Goal: Navigation & Orientation: Find specific page/section

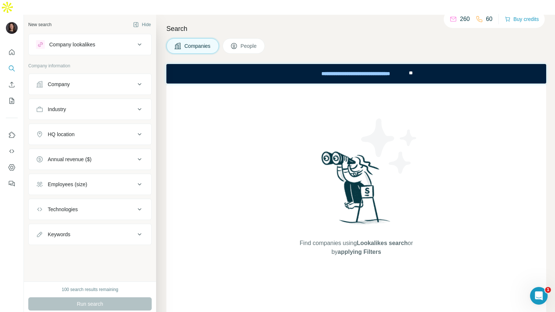
click at [252, 42] on span "People" at bounding box center [249, 45] width 17 height 7
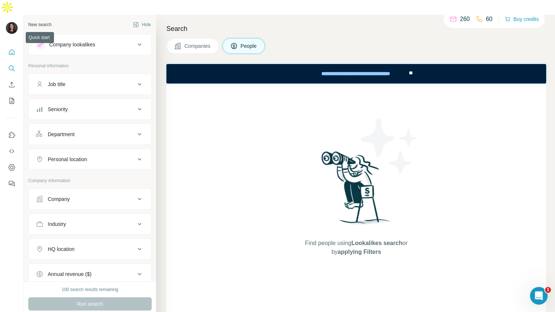
click at [9, 48] on icon "Quick start" at bounding box center [11, 51] width 7 height 7
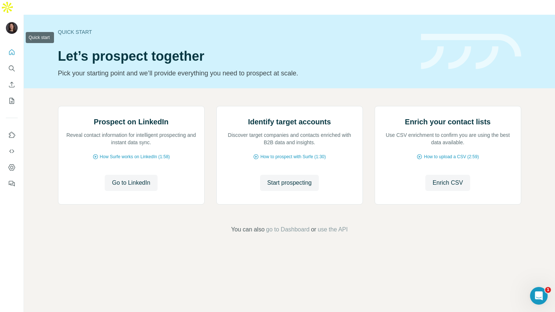
click at [13, 48] on icon "Quick start" at bounding box center [11, 51] width 7 height 7
click at [123, 88] on div "Prospect on LinkedIn Reveal contact information for intelligent prospecting and…" at bounding box center [289, 169] width 531 height 163
click at [11, 97] on icon "My lists" at bounding box center [11, 100] width 7 height 7
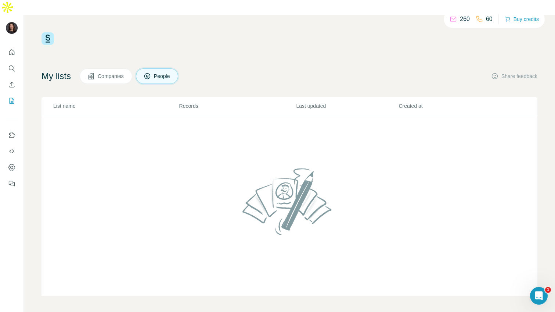
click at [100, 68] on button "Companies" at bounding box center [106, 75] width 53 height 15
click at [289, 19] on div "260 60" at bounding box center [471, 19] width 43 height 10
click at [289, 19] on p "260" at bounding box center [465, 19] width 10 height 9
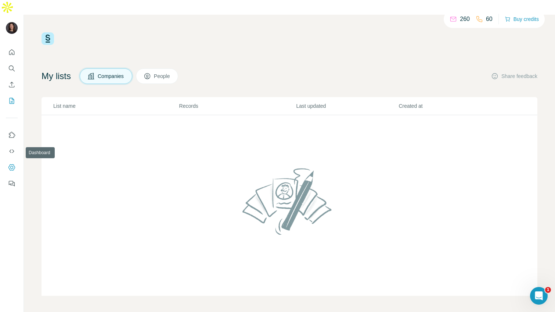
click at [14, 163] on icon "Dashboard" at bounding box center [11, 166] width 7 height 7
